Goal: Check status: Check status

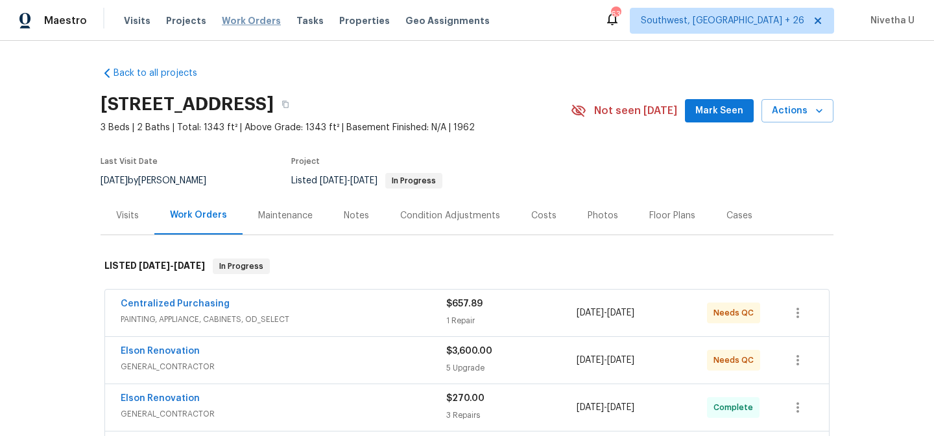
click at [226, 21] on span "Work Orders" at bounding box center [251, 20] width 59 height 13
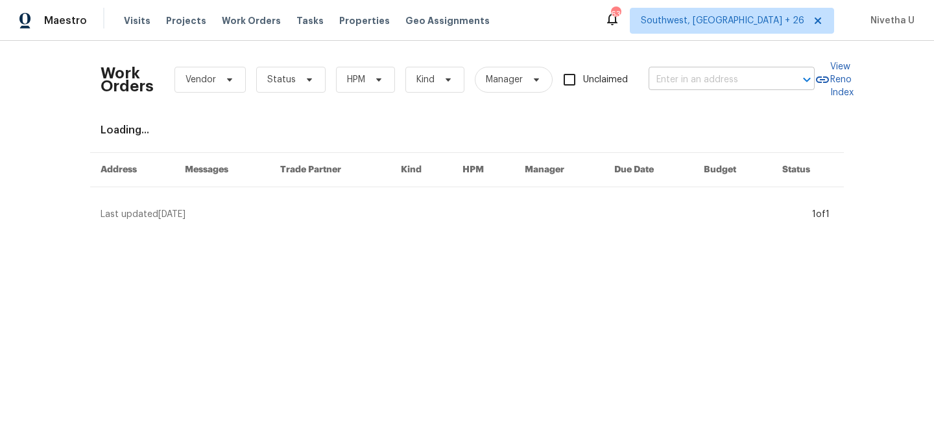
click at [676, 82] on input "text" at bounding box center [713, 80] width 130 height 20
paste input "[STREET_ADDRESS][PERSON_NAME]"
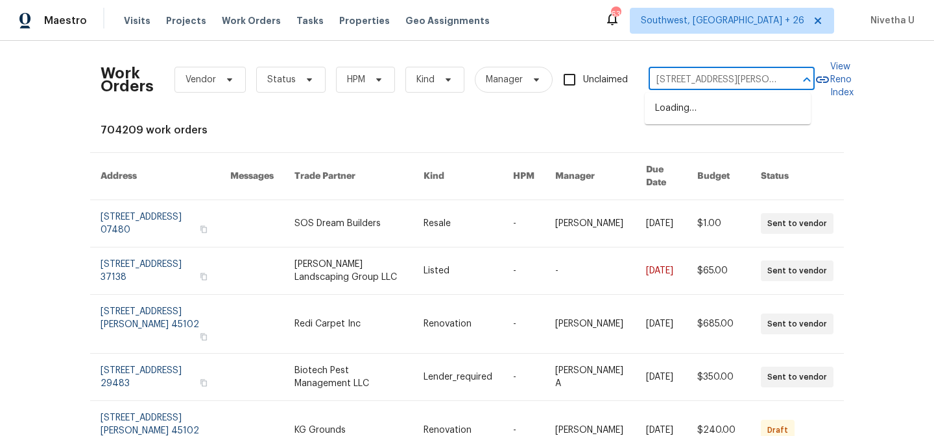
scroll to position [0, 25]
type input "[STREET_ADDRESS][PERSON_NAME]"
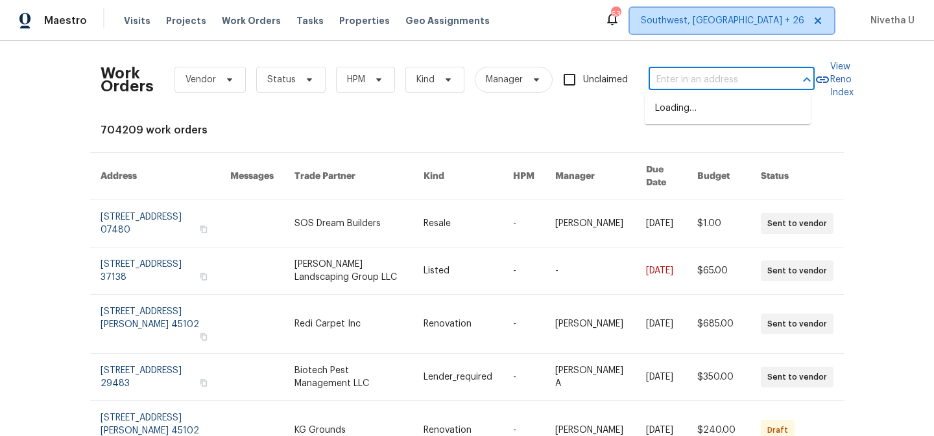
click at [767, 28] on span "Southwest, [GEOGRAPHIC_DATA] + 26" at bounding box center [732, 21] width 204 height 26
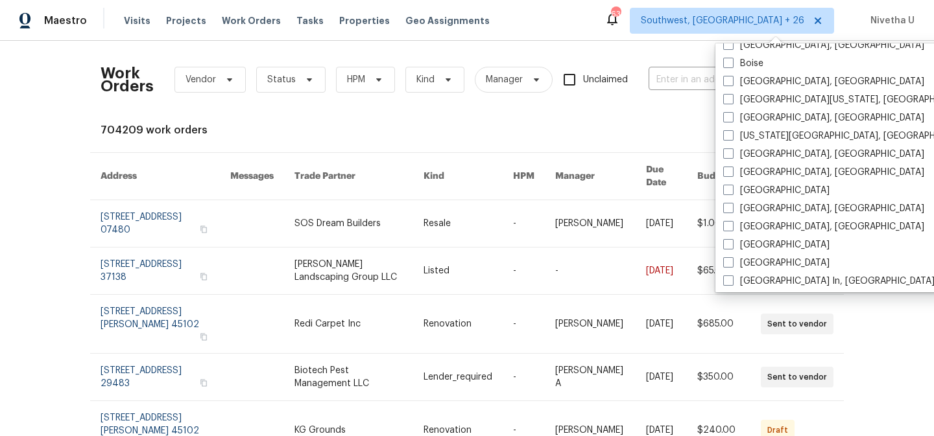
scroll to position [538, 0]
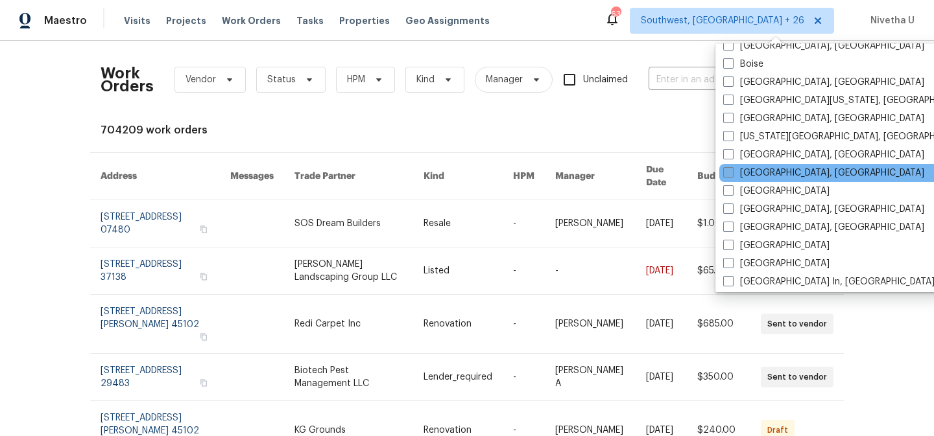
click at [759, 174] on label "[GEOGRAPHIC_DATA], [GEOGRAPHIC_DATA]" at bounding box center [823, 173] width 201 height 13
click at [731, 174] on input "[GEOGRAPHIC_DATA], [GEOGRAPHIC_DATA]" at bounding box center [727, 171] width 8 height 8
checkbox input "true"
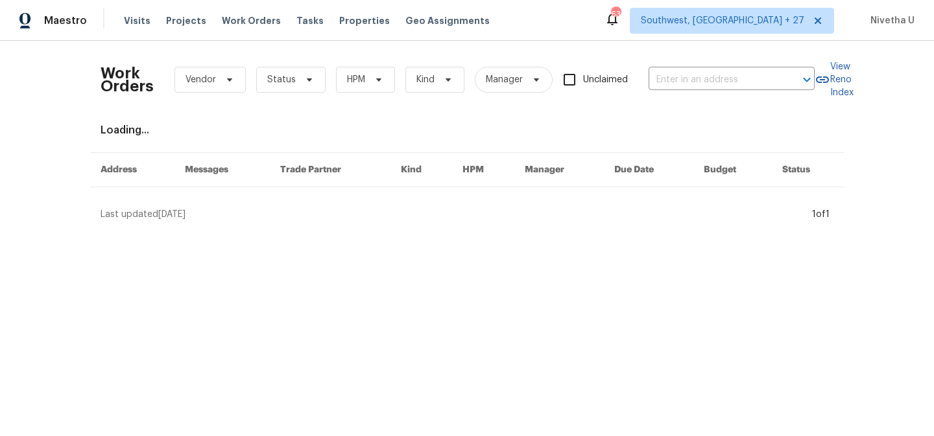
click at [678, 92] on div "Work Orders Vendor Status HPM Kind Manager Unclaimed ​" at bounding box center [457, 79] width 714 height 57
click at [674, 84] on input "text" at bounding box center [713, 80] width 130 height 20
paste input "[STREET_ADDRESS][PERSON_NAME]"
type input "[STREET_ADDRESS][PERSON_NAME]"
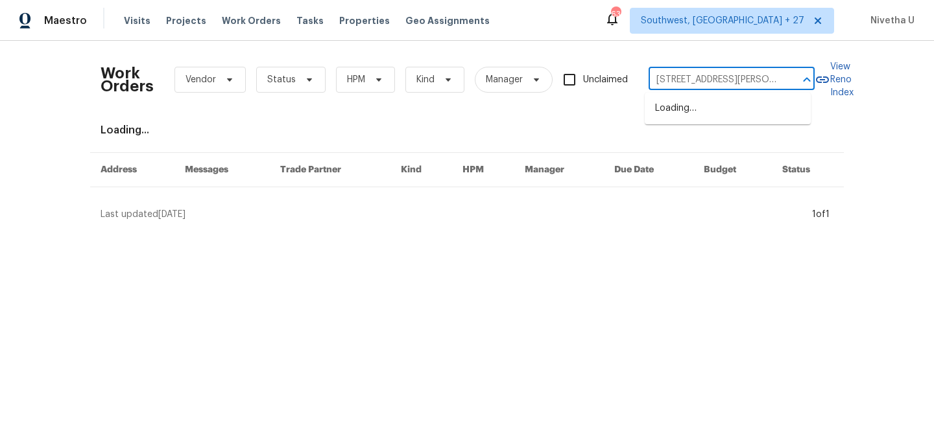
scroll to position [0, 25]
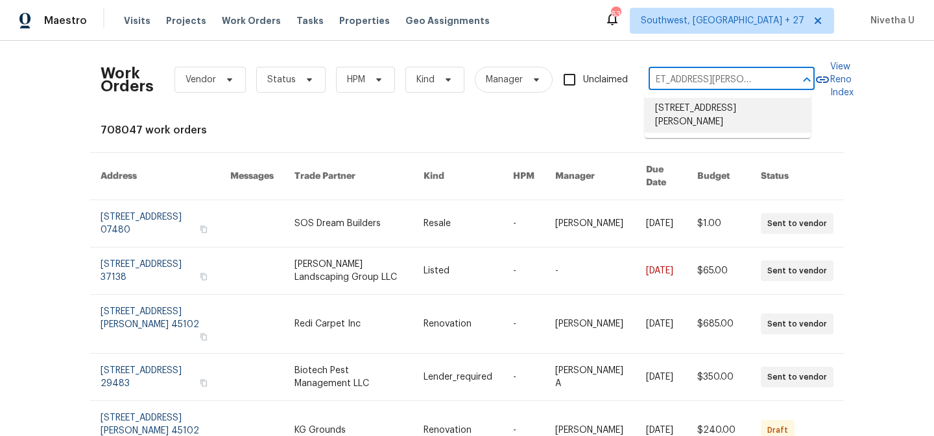
click at [696, 118] on li "[STREET_ADDRESS][PERSON_NAME]" at bounding box center [727, 115] width 166 height 35
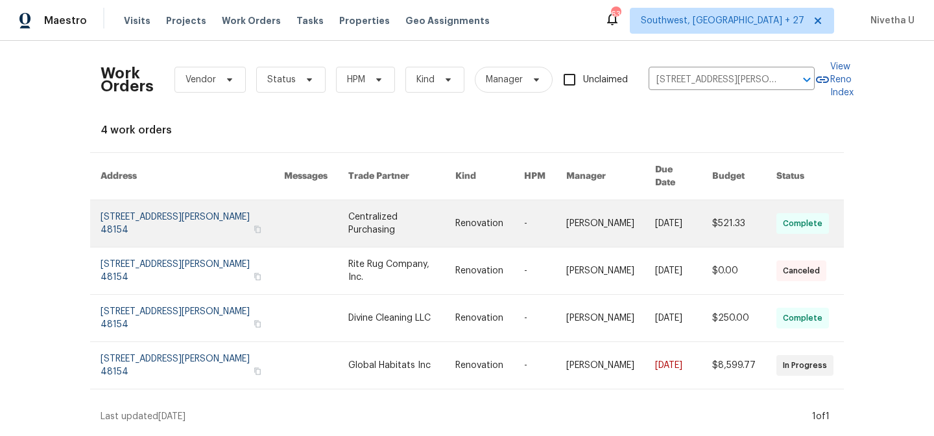
click at [124, 206] on link at bounding box center [191, 223] width 183 height 47
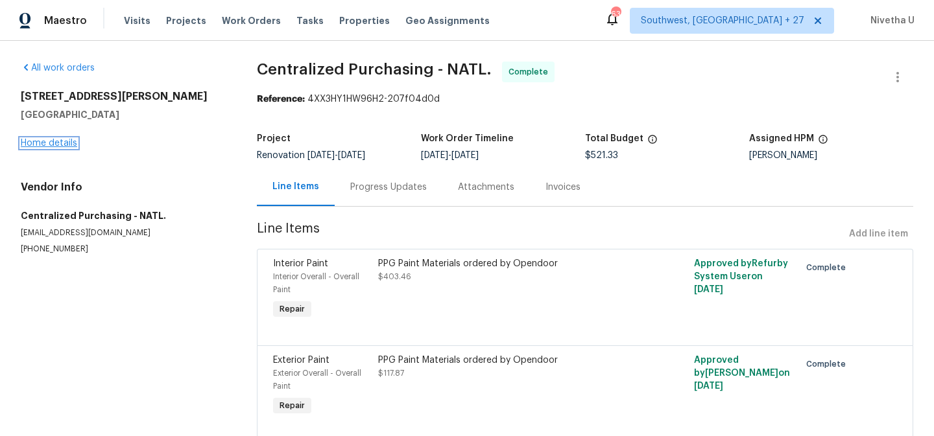
click at [38, 147] on link "Home details" at bounding box center [49, 143] width 56 height 9
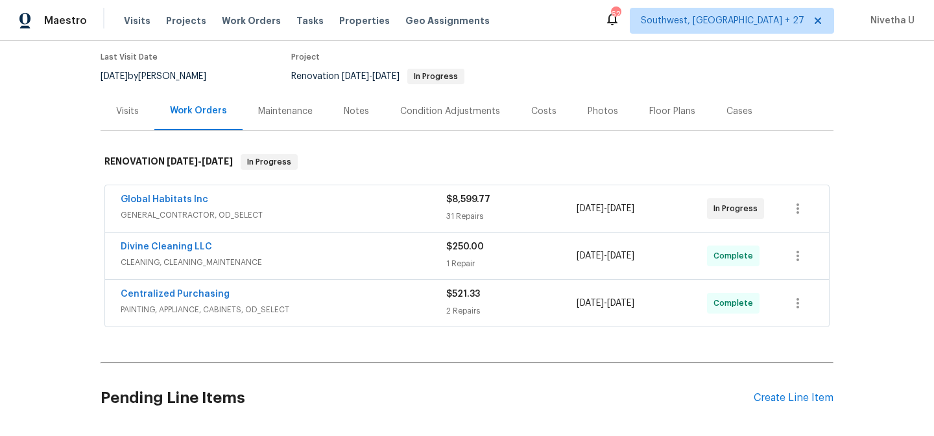
scroll to position [186, 0]
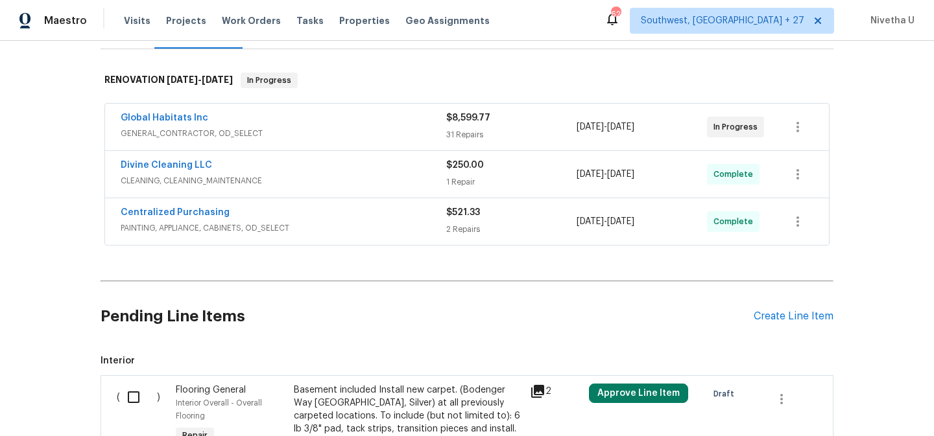
click at [342, 225] on span "PAINTING, APPLIANCE, CABINETS, OD_SELECT" at bounding box center [283, 228] width 325 height 13
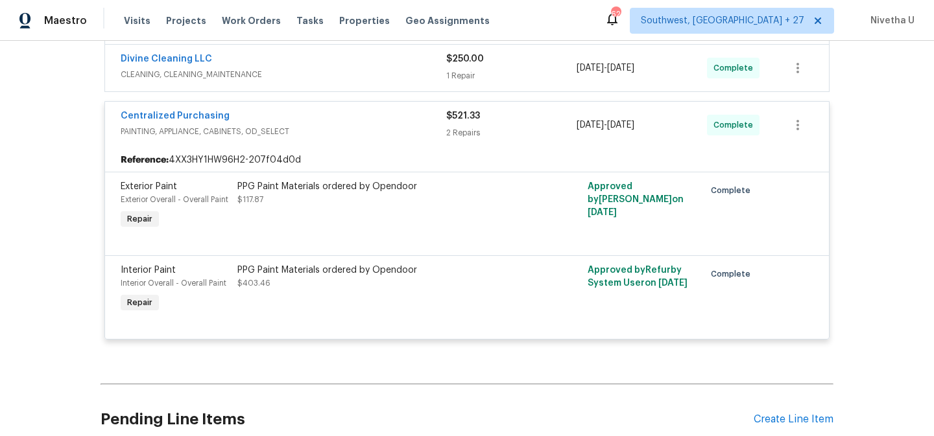
scroll to position [244, 0]
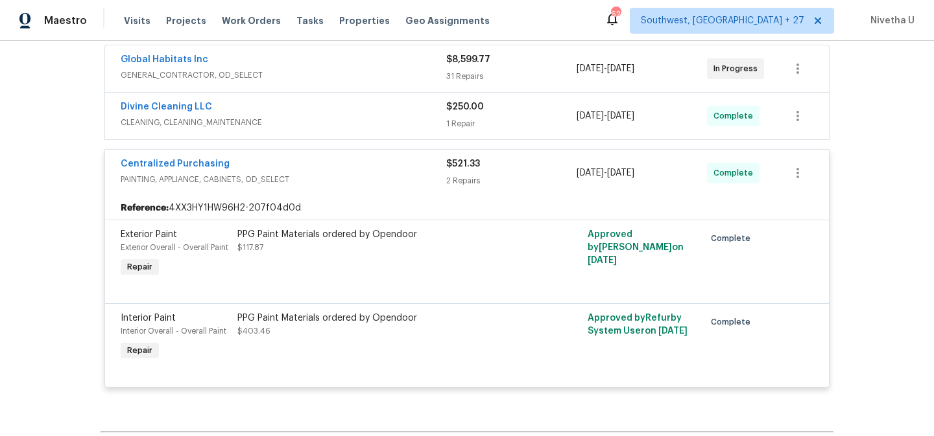
click at [335, 130] on div "Divine Cleaning LLC CLEANING, CLEANING_MAINTENANCE" at bounding box center [283, 115] width 325 height 31
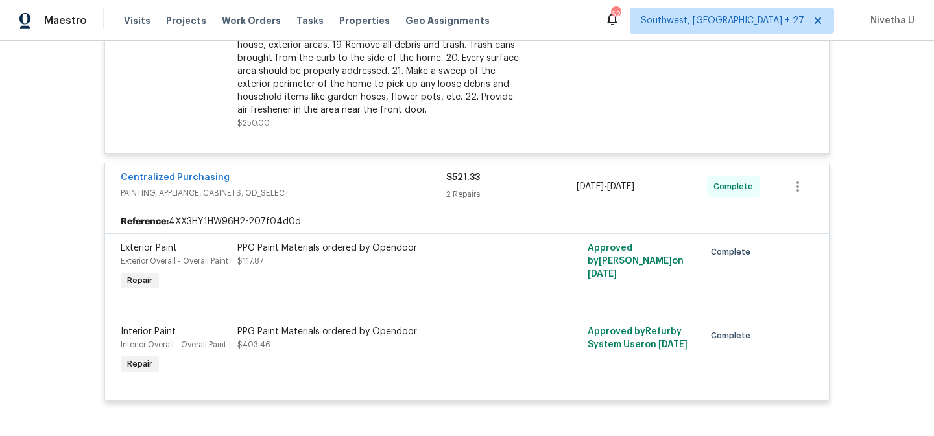
click at [323, 200] on div "Centralized Purchasing PAINTING, APPLIANCE, CABINETS, OD_SELECT" at bounding box center [283, 186] width 325 height 31
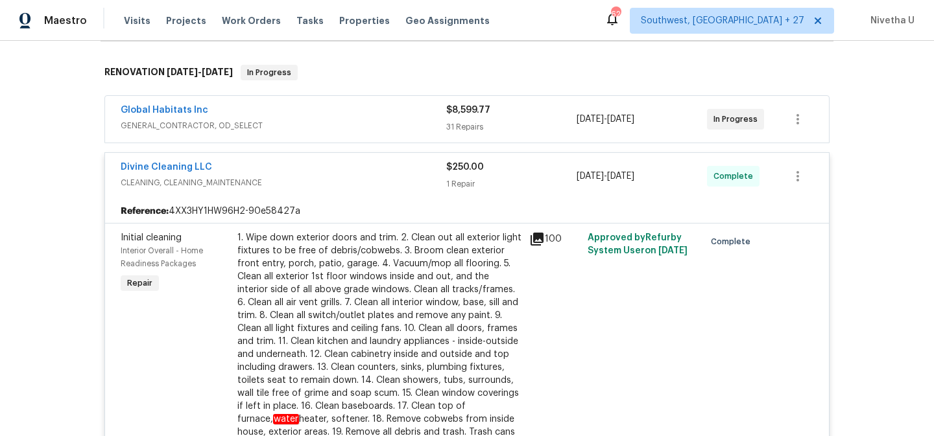
scroll to position [195, 0]
click at [322, 193] on div "Divine Cleaning LLC CLEANING, CLEANING_MAINTENANCE $250.00 1 Repair [DATE] - [D…" at bounding box center [467, 175] width 724 height 47
click at [319, 172] on div "Divine Cleaning LLC" at bounding box center [283, 168] width 325 height 16
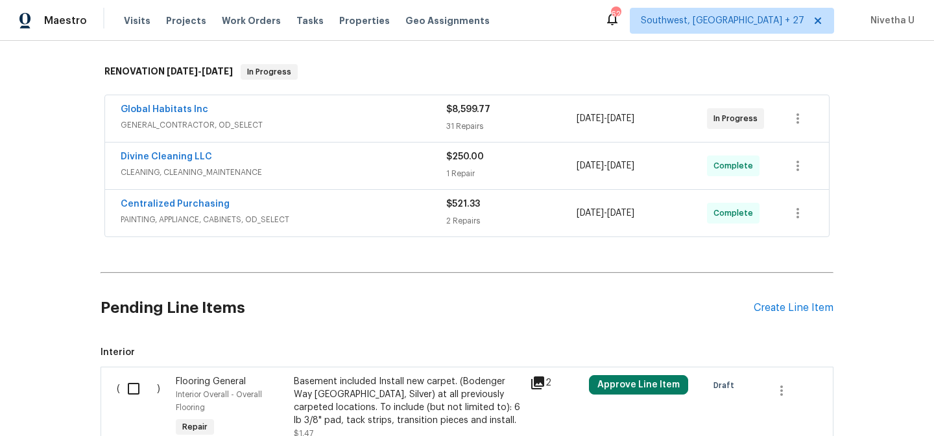
click at [318, 139] on div "Global Habitats Inc GENERAL_CONTRACTOR, OD_SELECT $8,599.77 31 Repairs [DATE] -…" at bounding box center [467, 118] width 724 height 47
click at [317, 116] on div "Global Habitats Inc" at bounding box center [283, 111] width 325 height 16
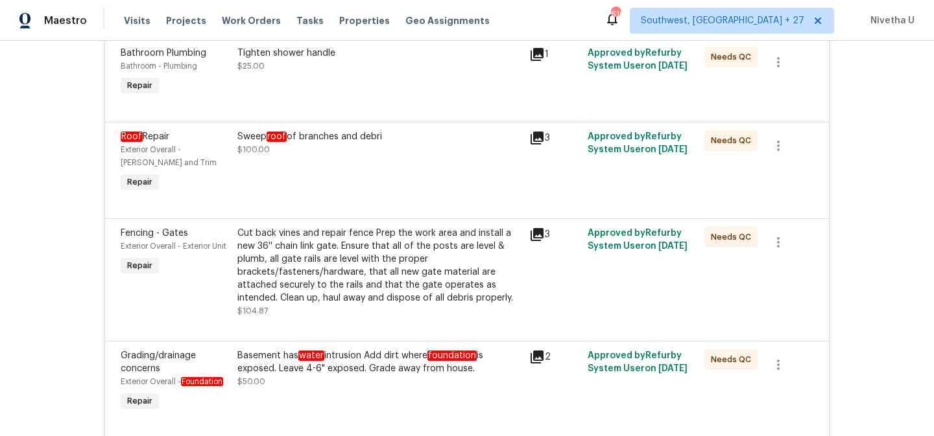
scroll to position [511, 0]
drag, startPoint x: 230, startPoint y: 356, endPoint x: 468, endPoint y: 354, distance: 238.6
click at [468, 354] on div "Basement has water intrusion Add dirt where foundation is exposed. Leave 4-6" e…" at bounding box center [379, 382] width 292 height 73
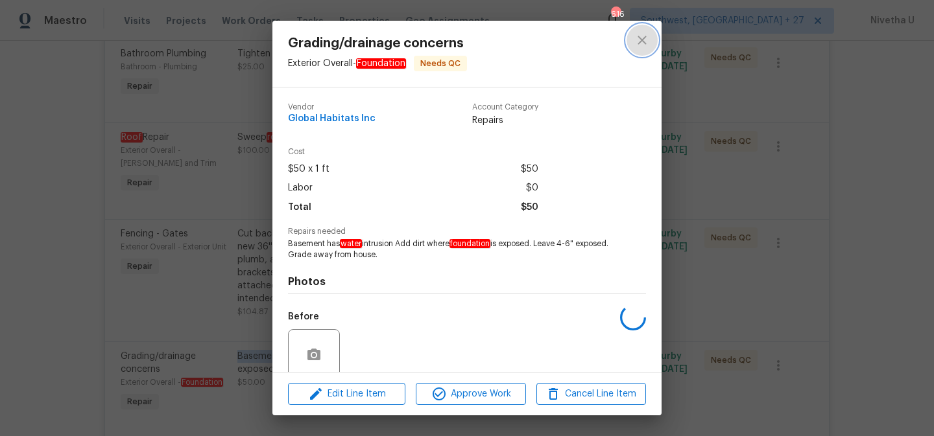
click at [649, 43] on icon "close" at bounding box center [642, 40] width 16 height 16
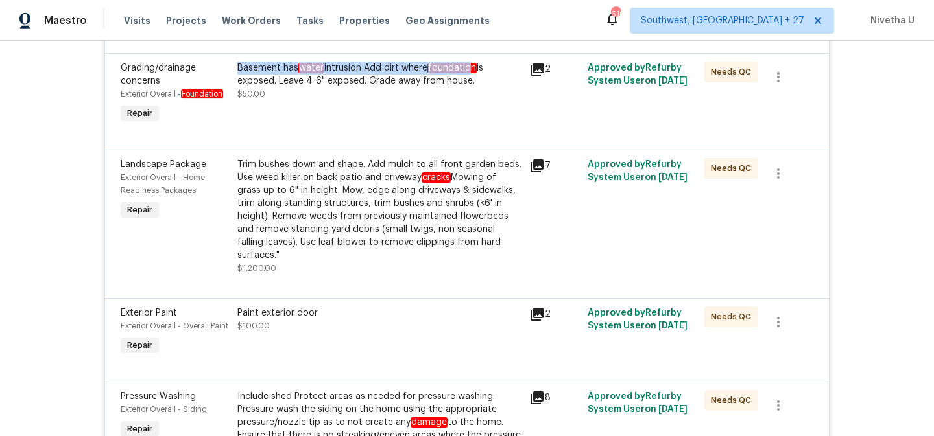
scroll to position [797, 0]
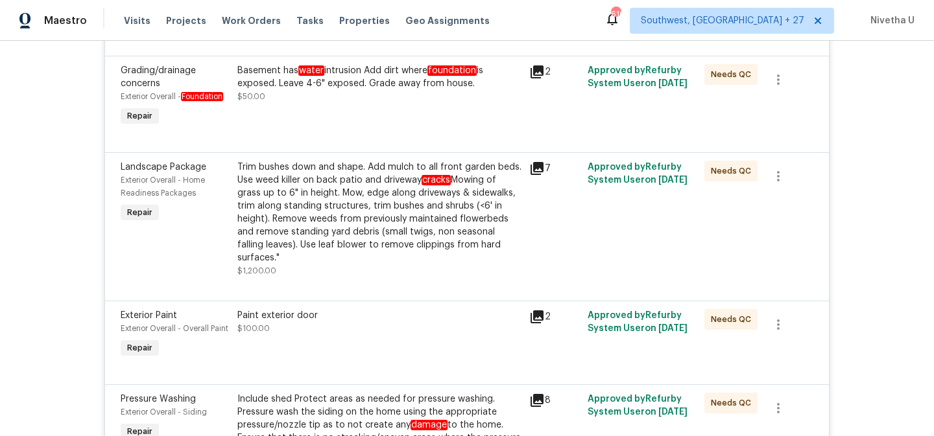
click at [303, 102] on div "Basement has water intrusion Add dirt where foundation is exposed. Leave 4-6" e…" at bounding box center [379, 83] width 284 height 39
drag, startPoint x: 295, startPoint y: 76, endPoint x: 358, endPoint y: 75, distance: 62.9
click at [358, 75] on div "Basement has water intrusion Add dirt where foundation is exposed. Leave 4-6" e…" at bounding box center [379, 77] width 284 height 26
copy div "water intrusion"
drag, startPoint x: 363, startPoint y: 74, endPoint x: 268, endPoint y: 90, distance: 96.7
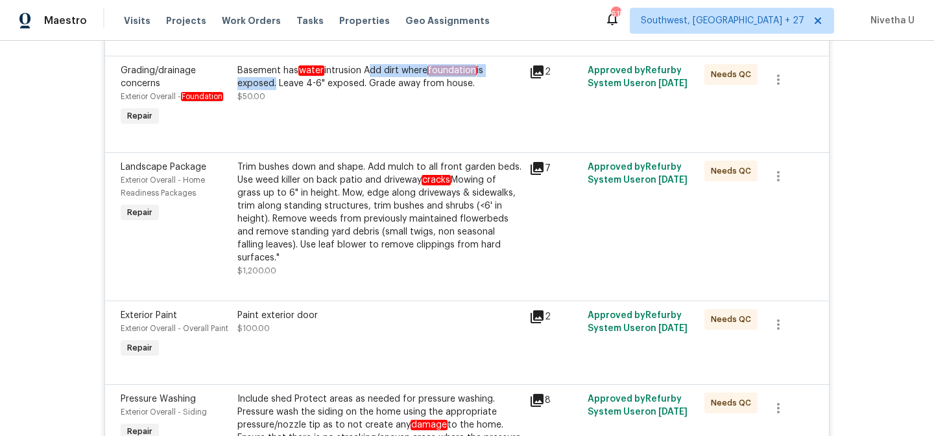
click at [268, 90] on div "Basement has water intrusion Add dirt where foundation is exposed. Leave 4-6" e…" at bounding box center [379, 77] width 284 height 26
copy div "Add dirt where foundation is exposed"
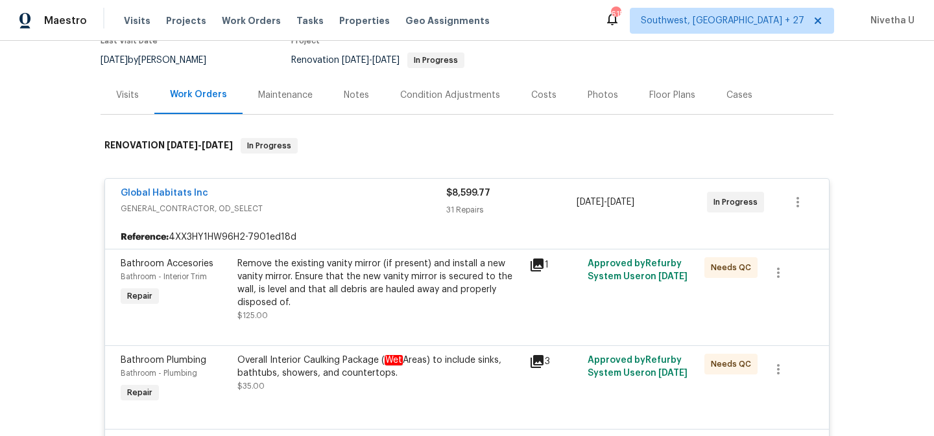
scroll to position [0, 0]
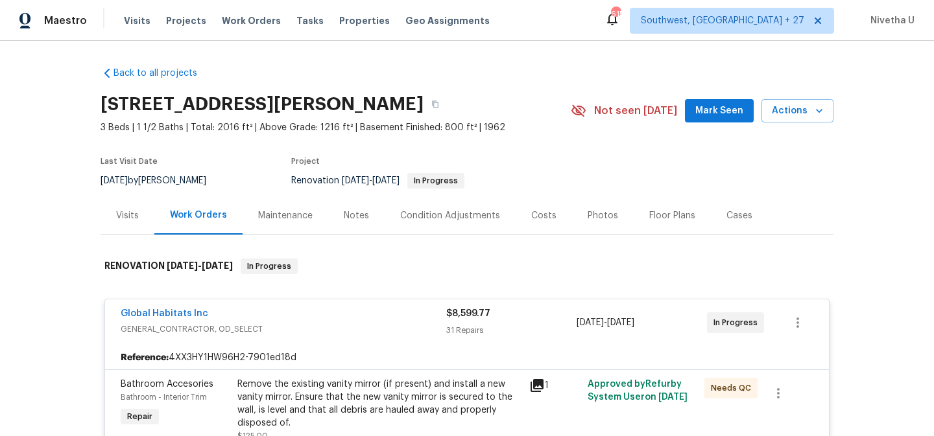
click at [292, 307] on div "Global Habitats Inc GENERAL_CONTRACTOR, OD_SELECT $8,599.77 31 Repairs [DATE] -…" at bounding box center [467, 323] width 724 height 47
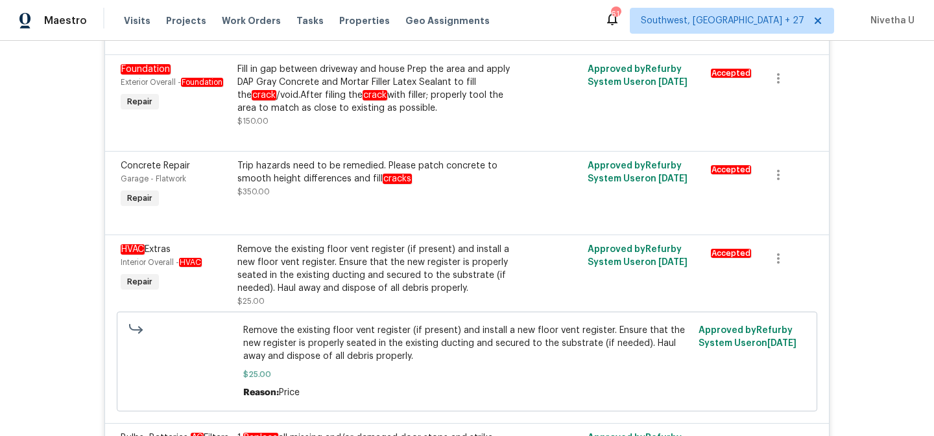
scroll to position [2980, 0]
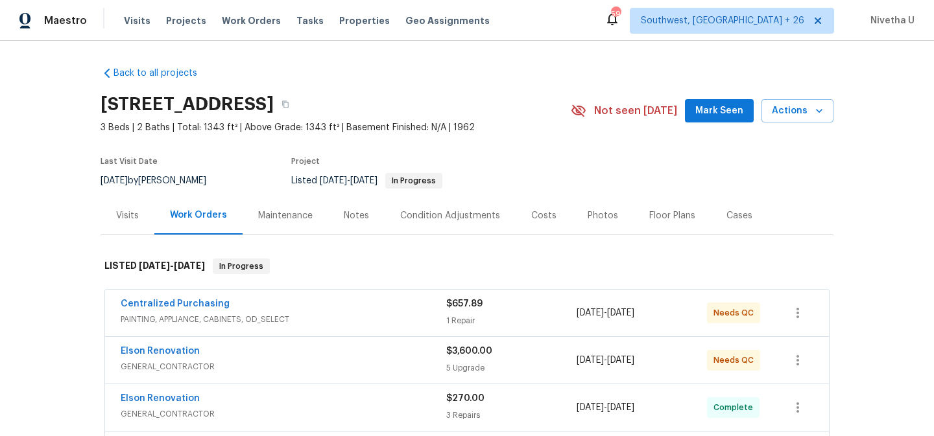
click at [128, 15] on span "Visits" at bounding box center [137, 20] width 27 height 13
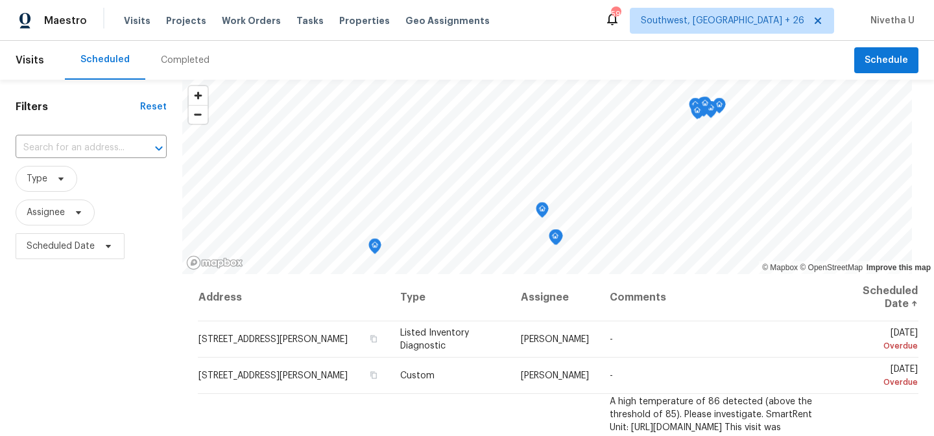
click at [180, 71] on div "Completed" at bounding box center [185, 60] width 80 height 39
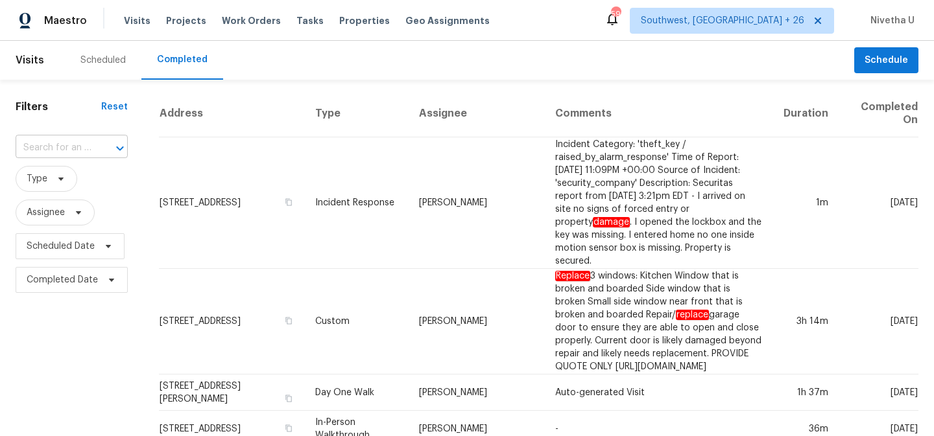
click at [46, 145] on input "text" at bounding box center [54, 148] width 76 height 20
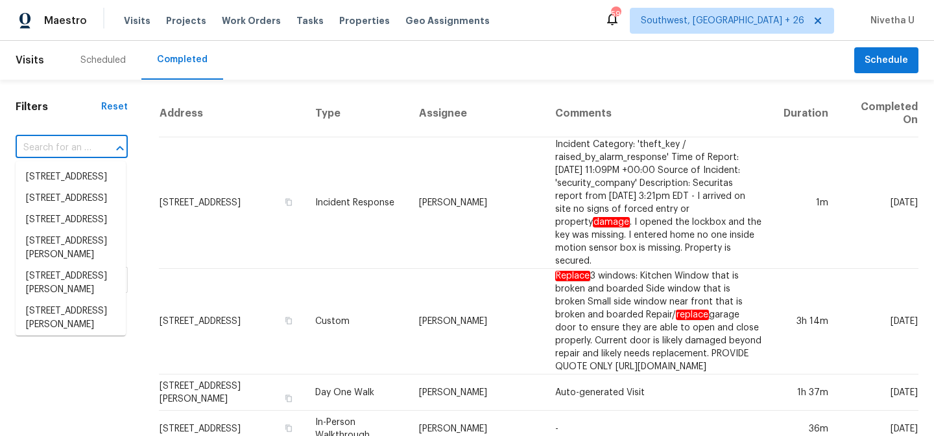
paste input "[STREET_ADDRESS][PERSON_NAME]"
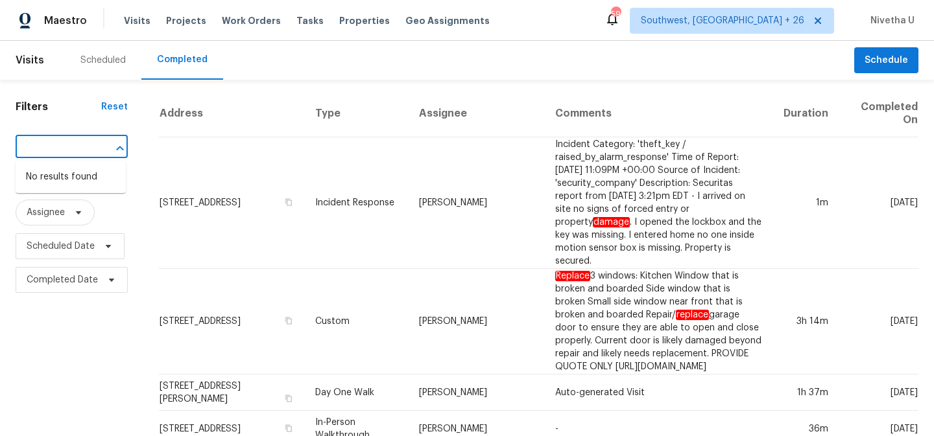
type input "[STREET_ADDRESS][PERSON_NAME]"
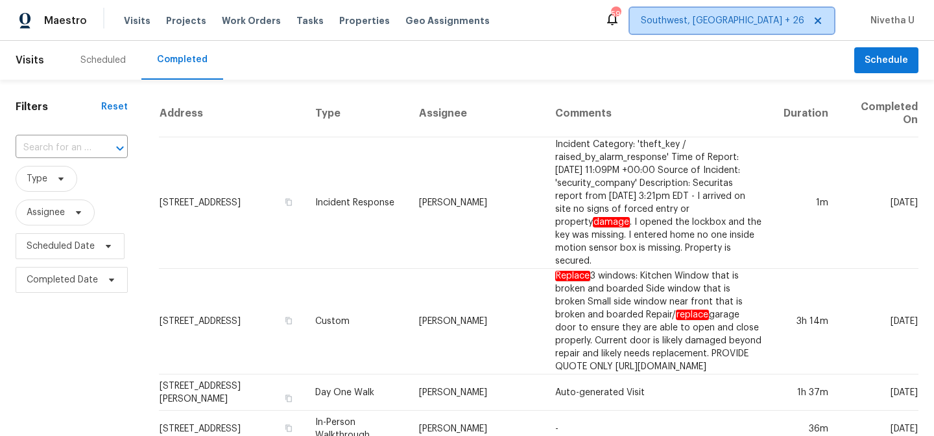
click at [743, 28] on span "Southwest, [GEOGRAPHIC_DATA] + 26" at bounding box center [732, 21] width 204 height 26
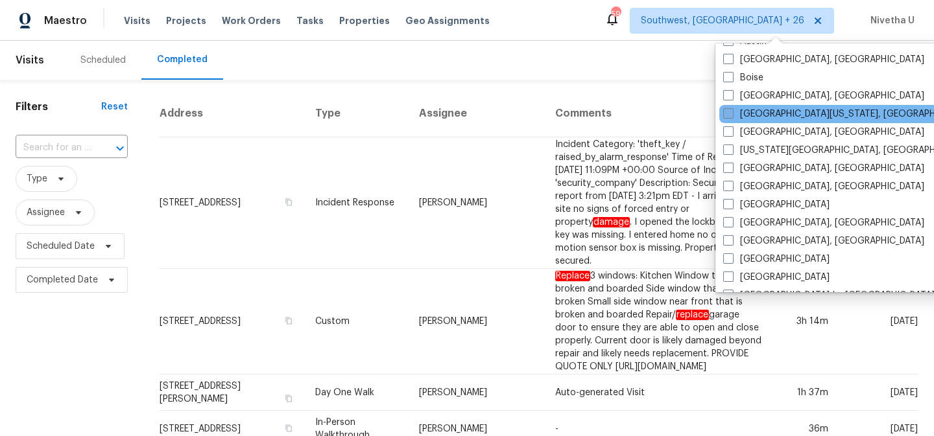
scroll to position [536, 0]
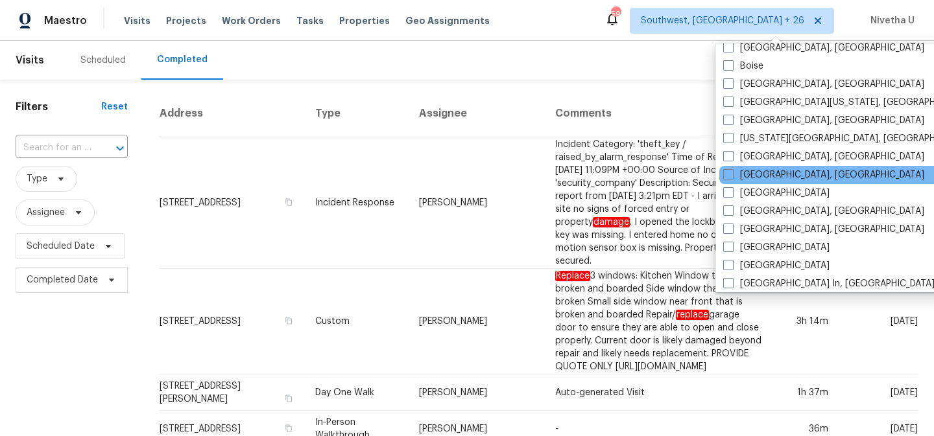
click at [757, 183] on div "[GEOGRAPHIC_DATA], [GEOGRAPHIC_DATA]" at bounding box center [849, 175] width 261 height 18
click at [779, 174] on label "[GEOGRAPHIC_DATA], [GEOGRAPHIC_DATA]" at bounding box center [823, 175] width 201 height 13
click at [731, 174] on input "[GEOGRAPHIC_DATA], [GEOGRAPHIC_DATA]" at bounding box center [727, 173] width 8 height 8
checkbox input "true"
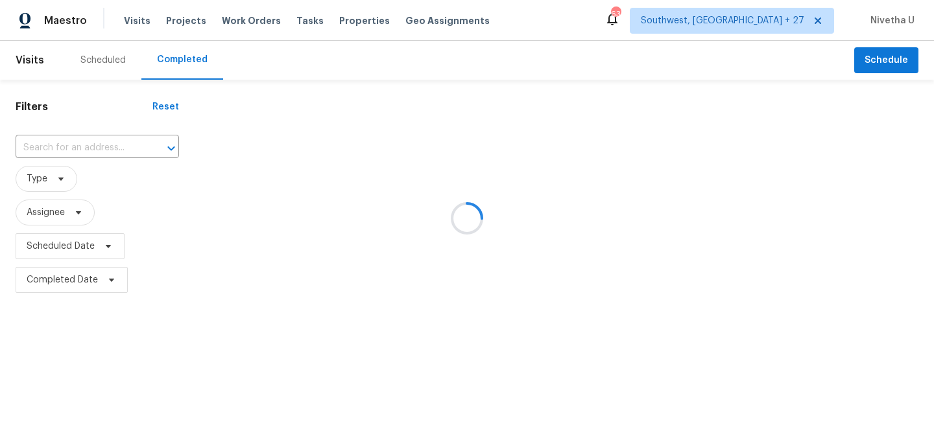
click at [50, 141] on div at bounding box center [467, 218] width 934 height 436
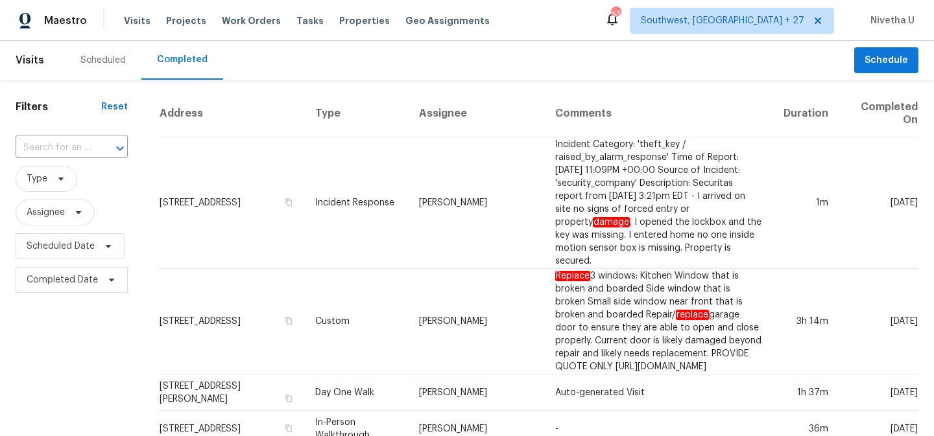
click at [50, 144] on input "text" at bounding box center [54, 148] width 76 height 20
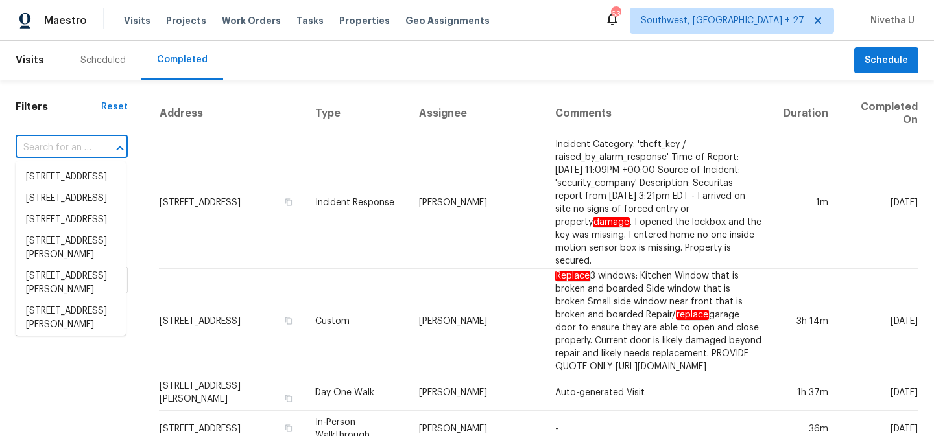
paste input "[STREET_ADDRESS][PERSON_NAME]"
type input "[STREET_ADDRESS][PERSON_NAME]"
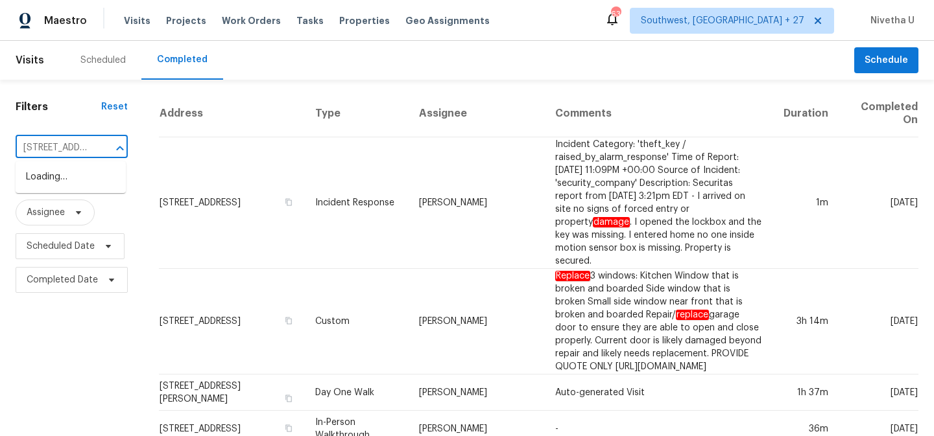
scroll to position [0, 80]
click at [77, 193] on li "[STREET_ADDRESS][PERSON_NAME]" at bounding box center [71, 184] width 110 height 35
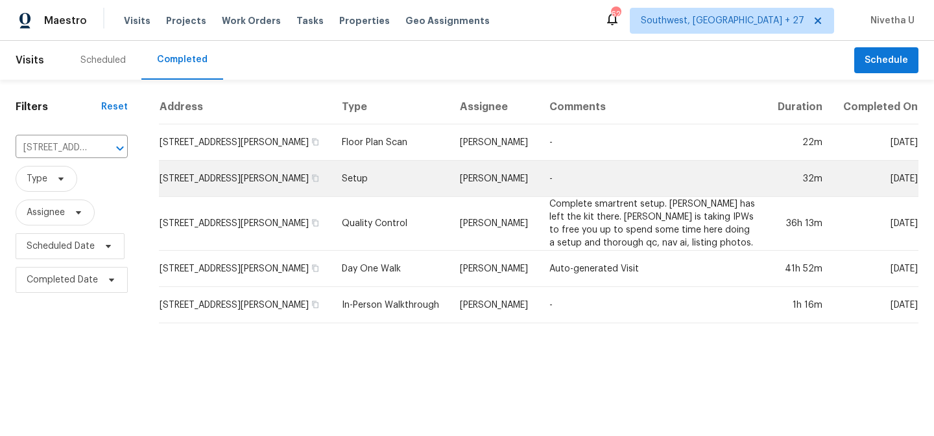
click at [359, 192] on td "Setup" at bounding box center [390, 179] width 119 height 36
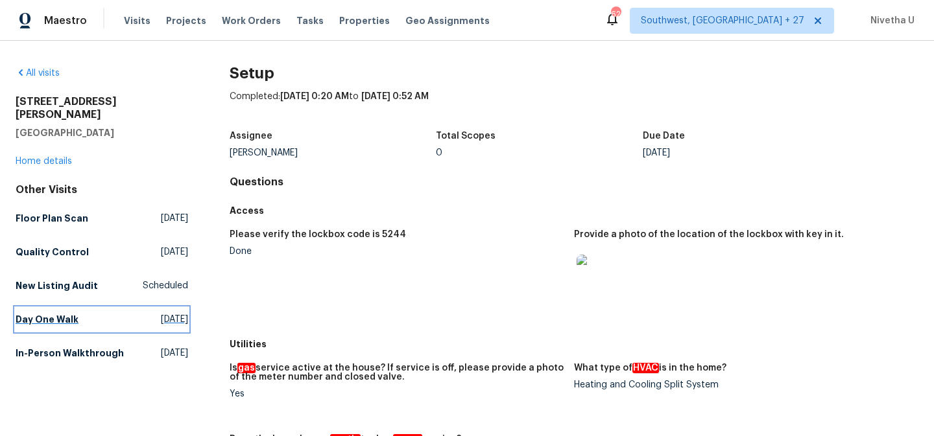
click at [78, 308] on link "Day One Walk Sat, Aug 09 2025" at bounding box center [102, 319] width 172 height 23
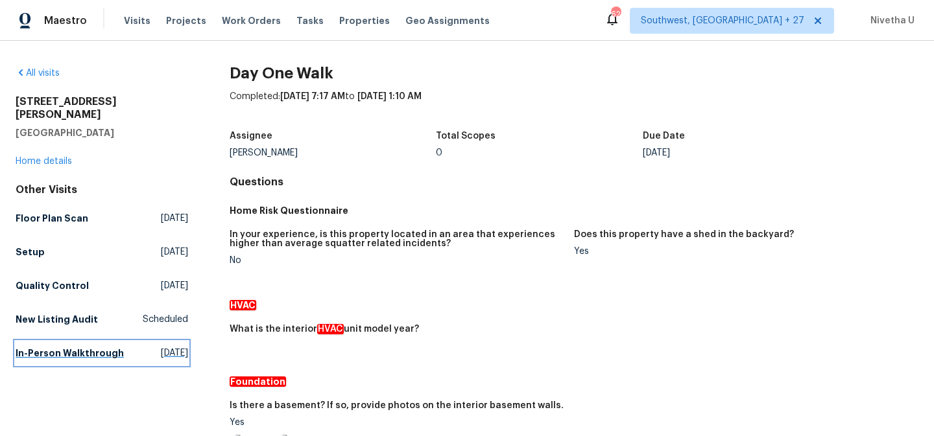
click at [91, 342] on link "In-Person Walkthrough Fri, Jun 20 2025" at bounding box center [102, 353] width 172 height 23
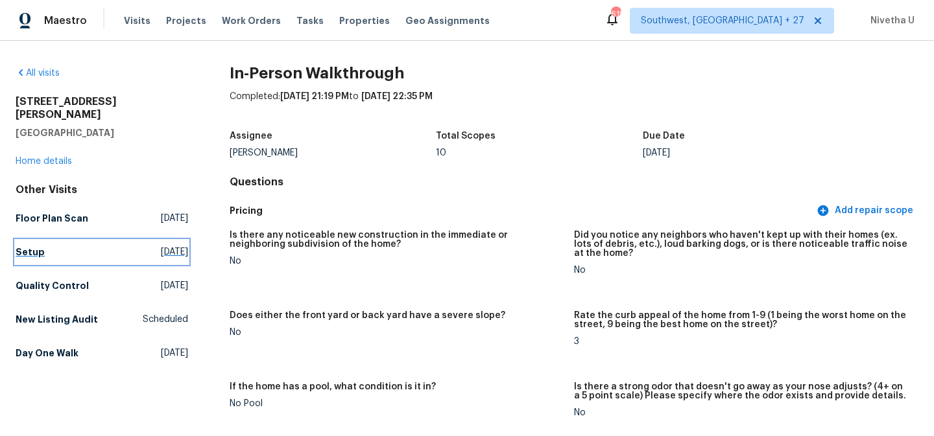
click at [73, 241] on link "Setup Wed, Aug 20 2025" at bounding box center [102, 252] width 172 height 23
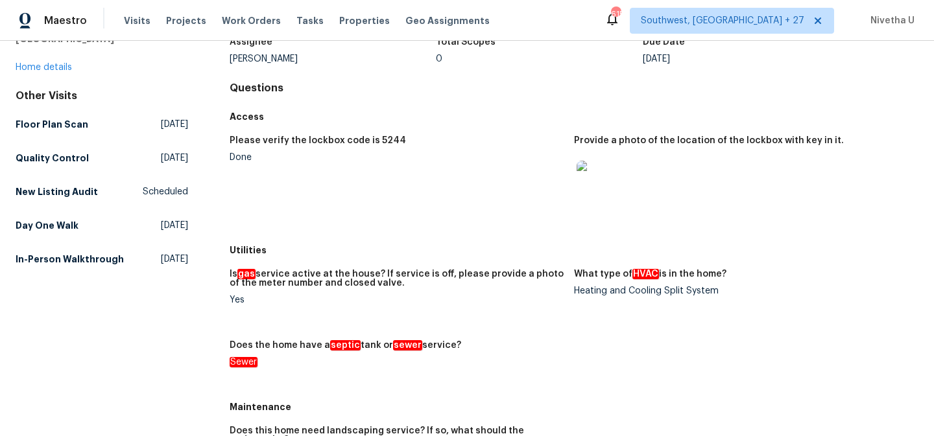
scroll to position [71, 0]
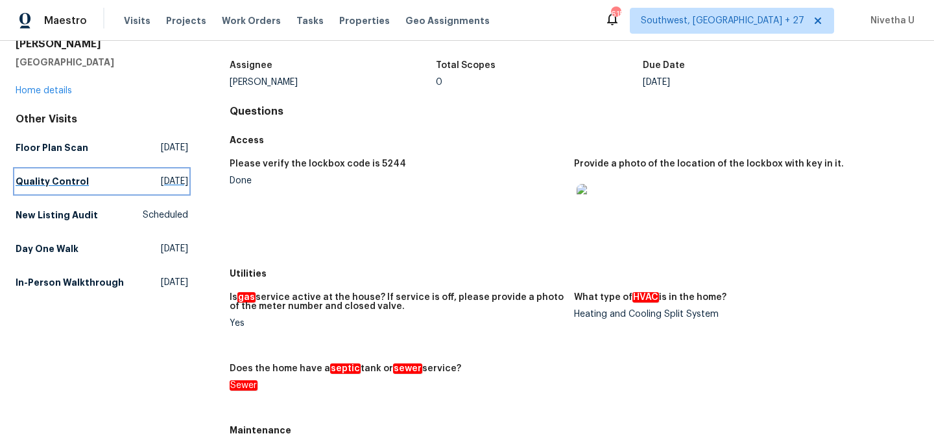
click at [95, 174] on link "Quality Control Tue, Aug 19 2025" at bounding box center [102, 181] width 172 height 23
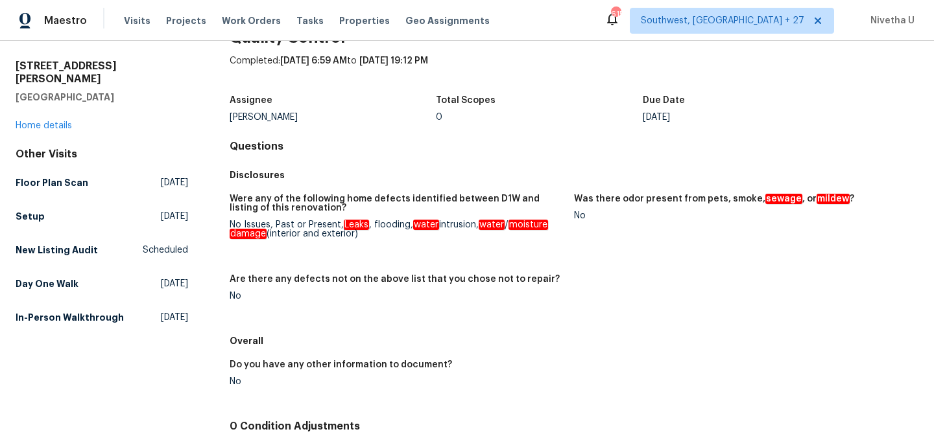
scroll to position [34, 0]
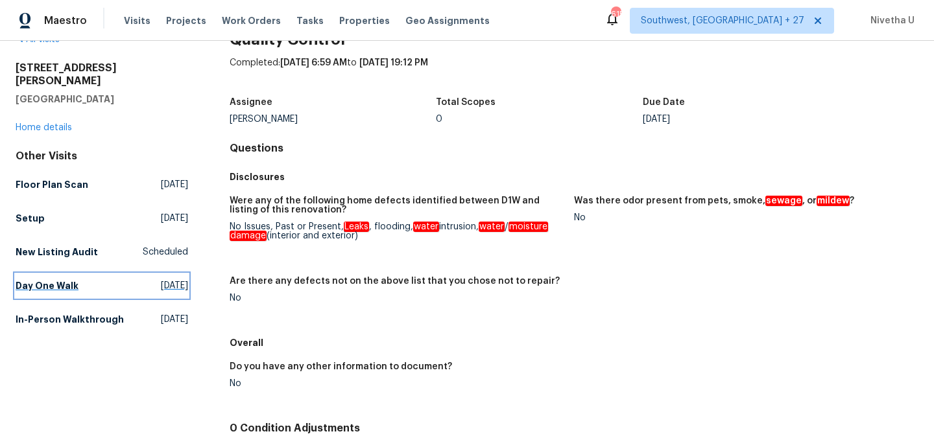
click at [75, 279] on h5 "Day One Walk" at bounding box center [47, 285] width 63 height 13
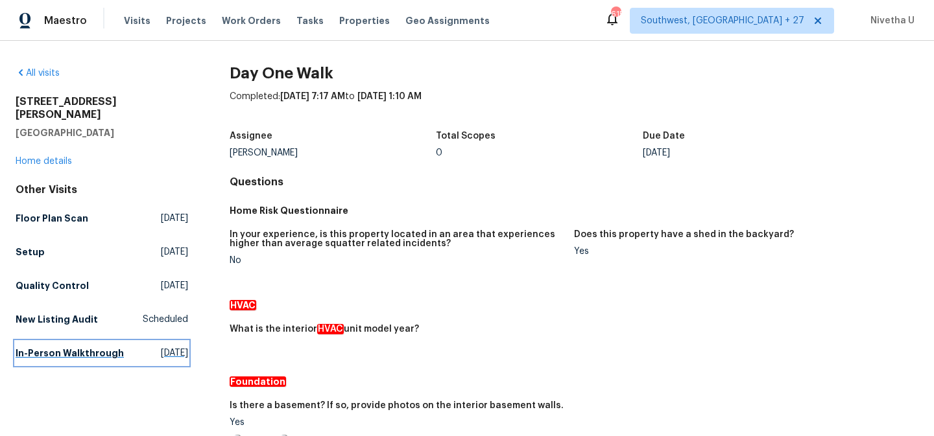
click at [65, 347] on h5 "In-Person Walkthrough" at bounding box center [70, 353] width 108 height 13
